Goal: Complete application form

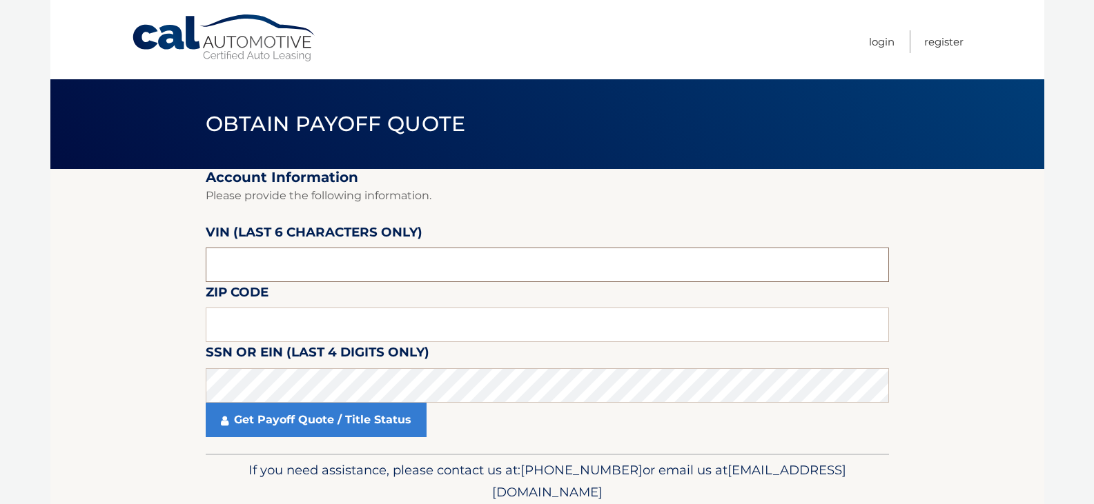
click at [547, 260] on input "text" at bounding box center [547, 265] width 683 height 35
type input "513016"
type input "11721"
click button "For Originating Dealer" at bounding box center [0, 0] width 0 height 0
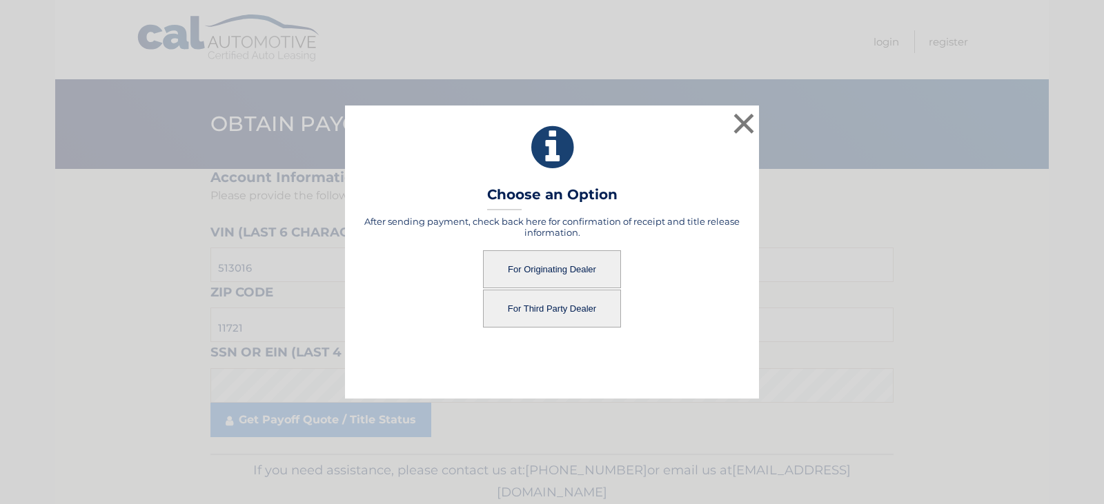
click at [541, 253] on button "For Originating Dealer" at bounding box center [552, 270] width 138 height 38
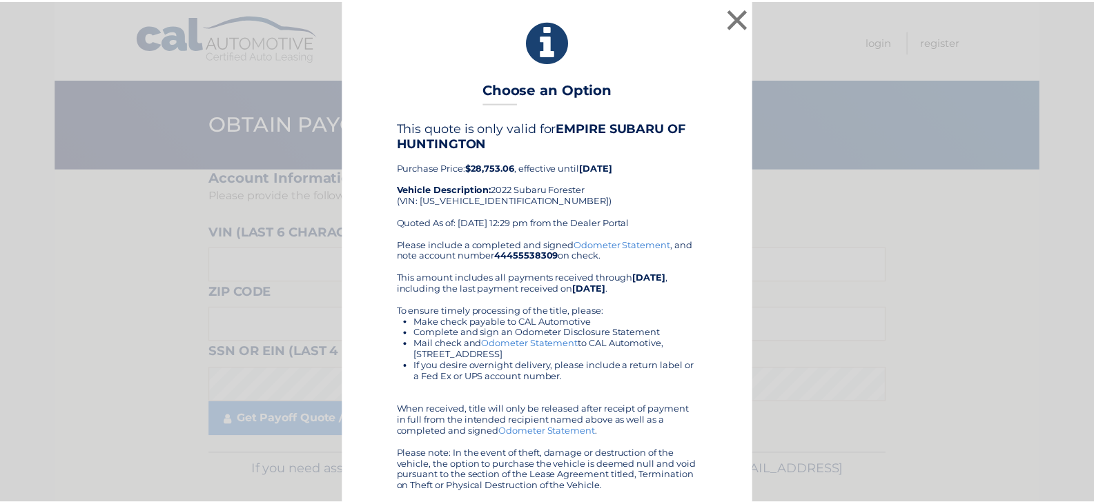
scroll to position [6, 0]
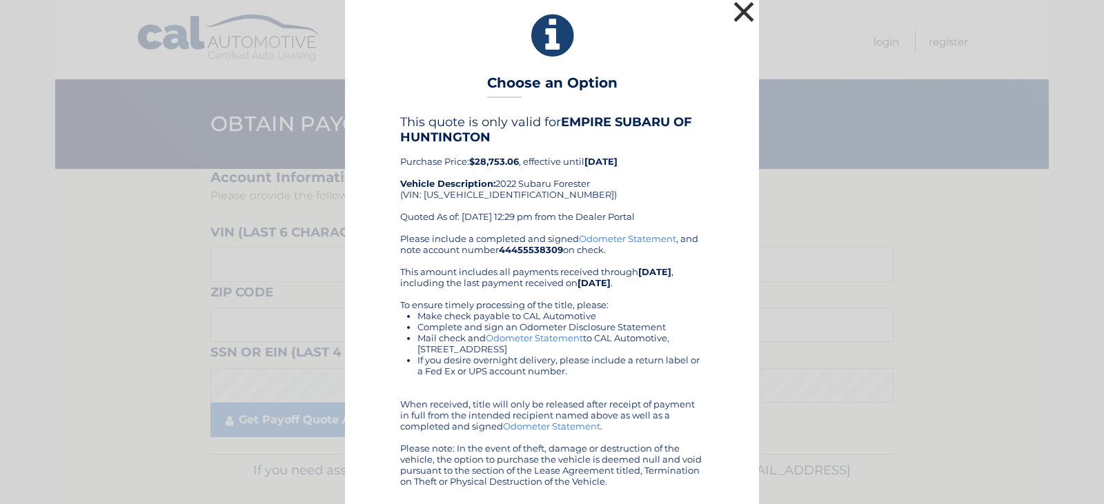
click at [734, 14] on button "×" at bounding box center [744, 12] width 28 height 28
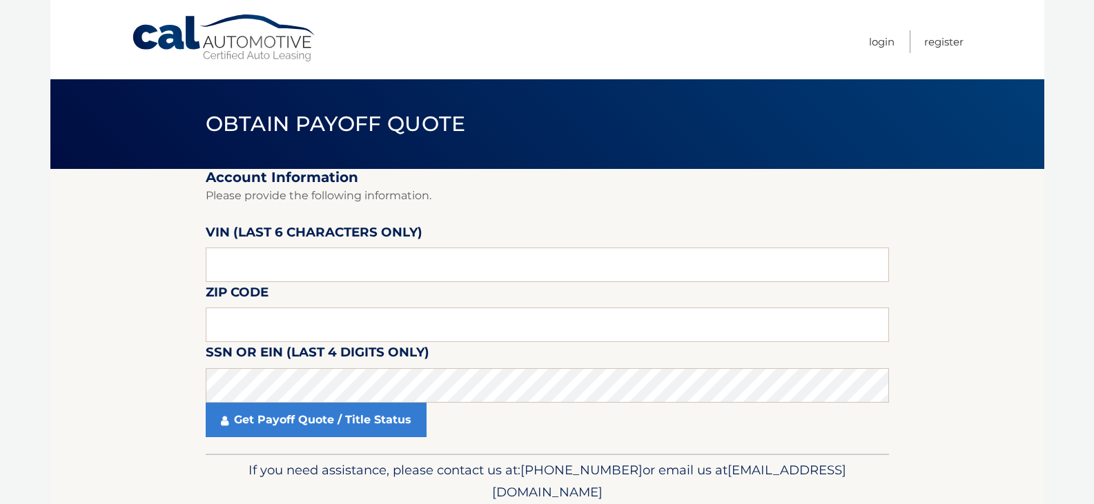
click at [918, 52] on li "Register" at bounding box center [937, 41] width 54 height 23
